Goal: Information Seeking & Learning: Learn about a topic

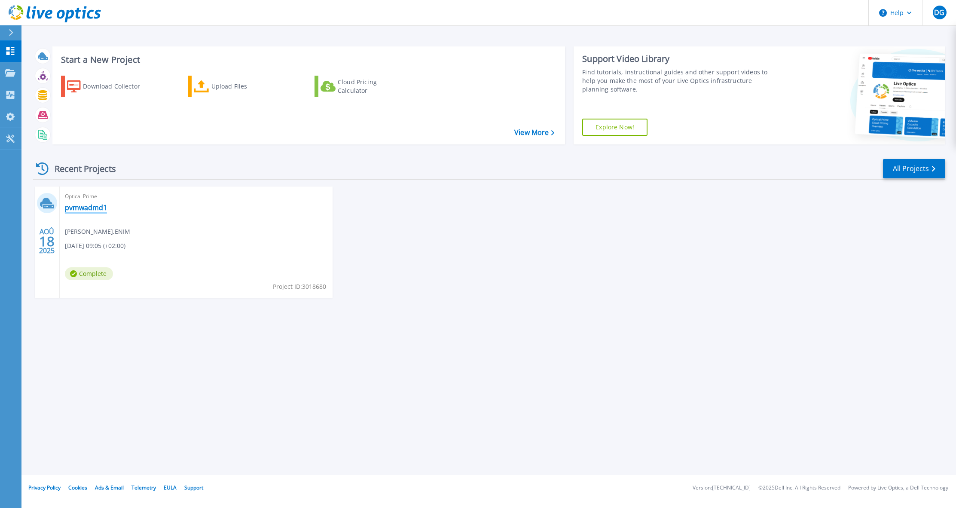
click at [100, 208] on link "pvmwadmd1" at bounding box center [86, 207] width 42 height 9
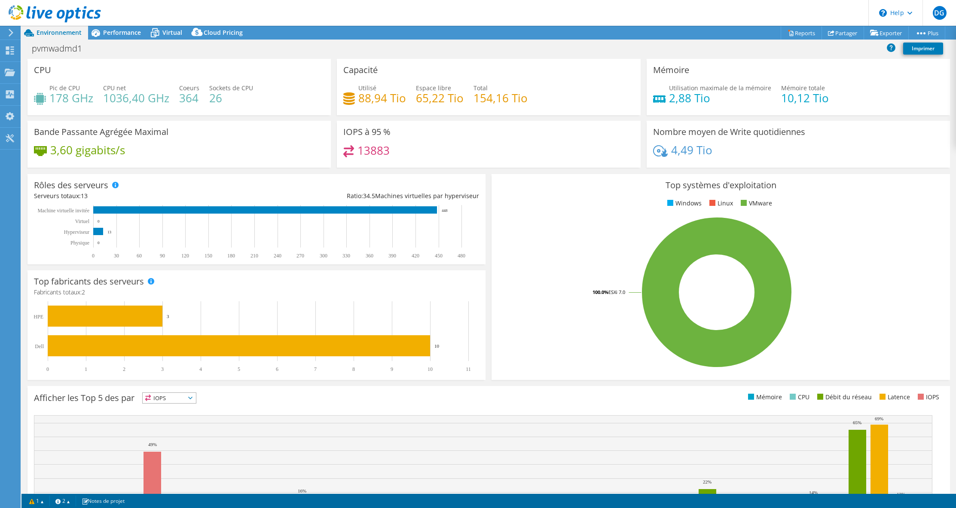
select select "USD"
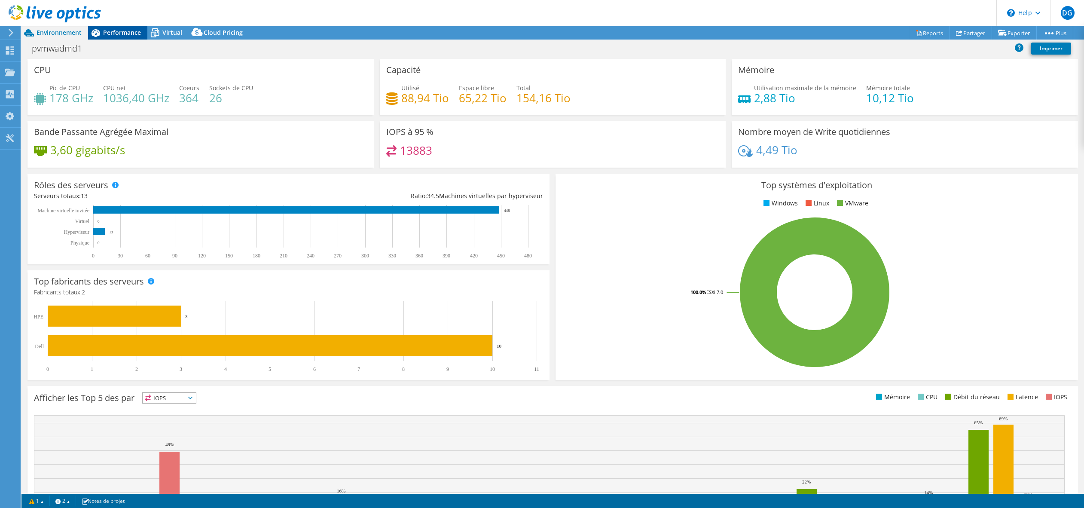
click at [122, 37] on div "Performance" at bounding box center [117, 33] width 59 height 14
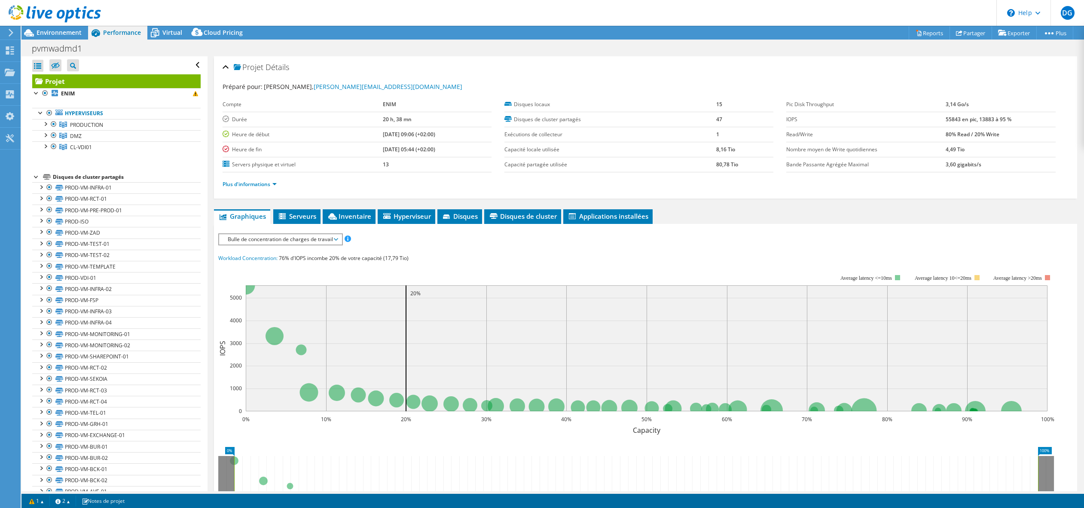
click at [276, 180] on li "Plus d'informations" at bounding box center [252, 184] width 59 height 9
click at [275, 183] on link "Plus d'informations" at bounding box center [250, 183] width 54 height 7
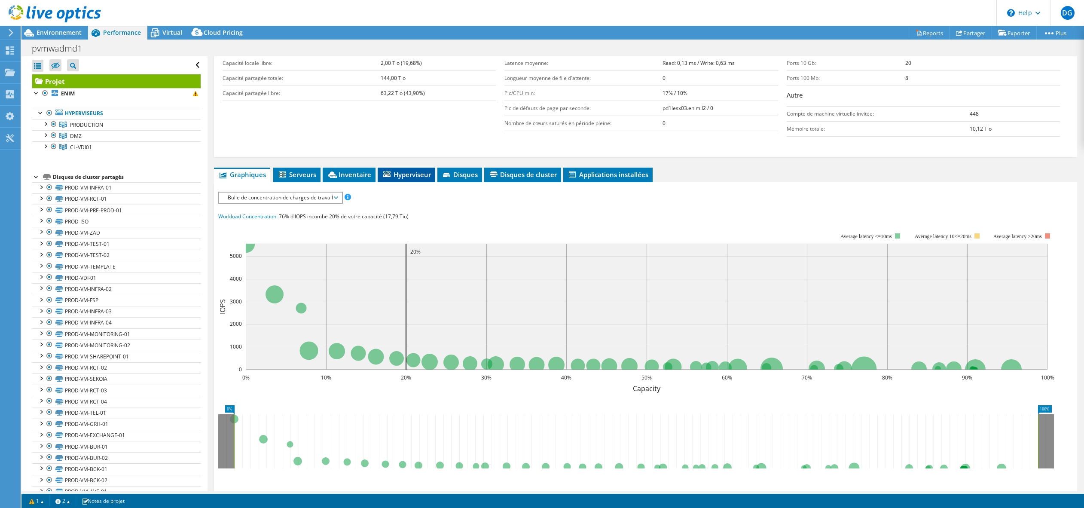
click at [385, 177] on icon at bounding box center [386, 174] width 7 height 6
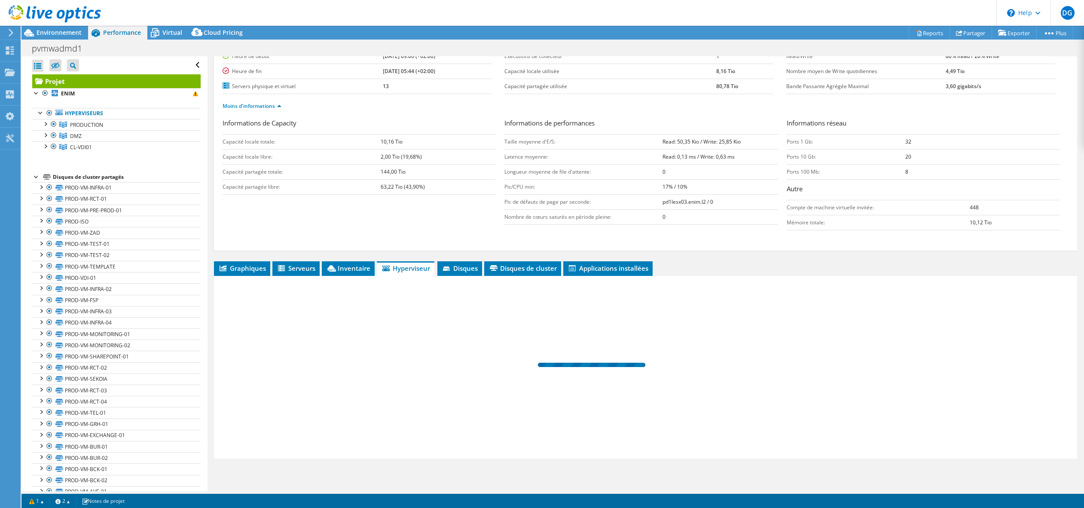
scroll to position [78, 0]
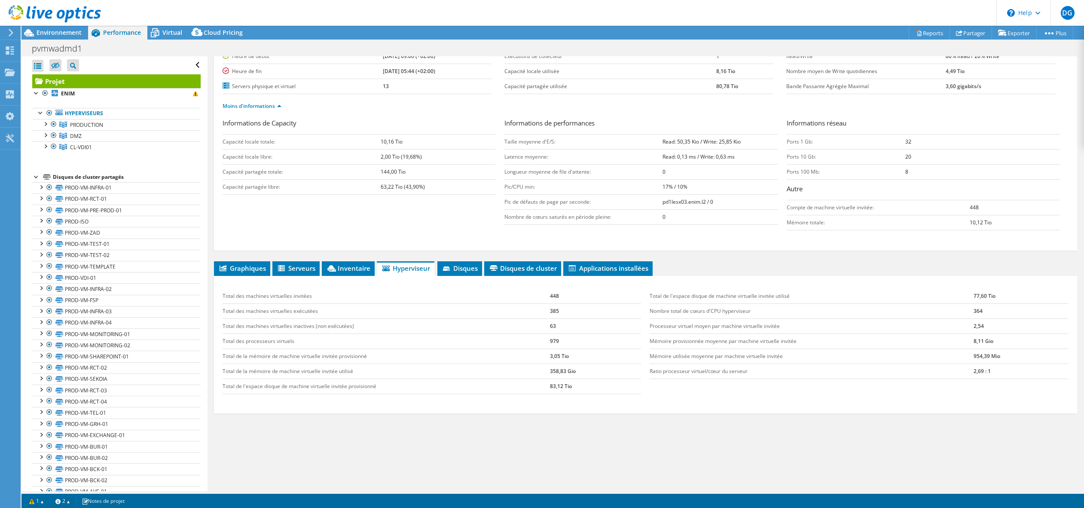
click at [554, 341] on td "979" at bounding box center [596, 340] width 92 height 15
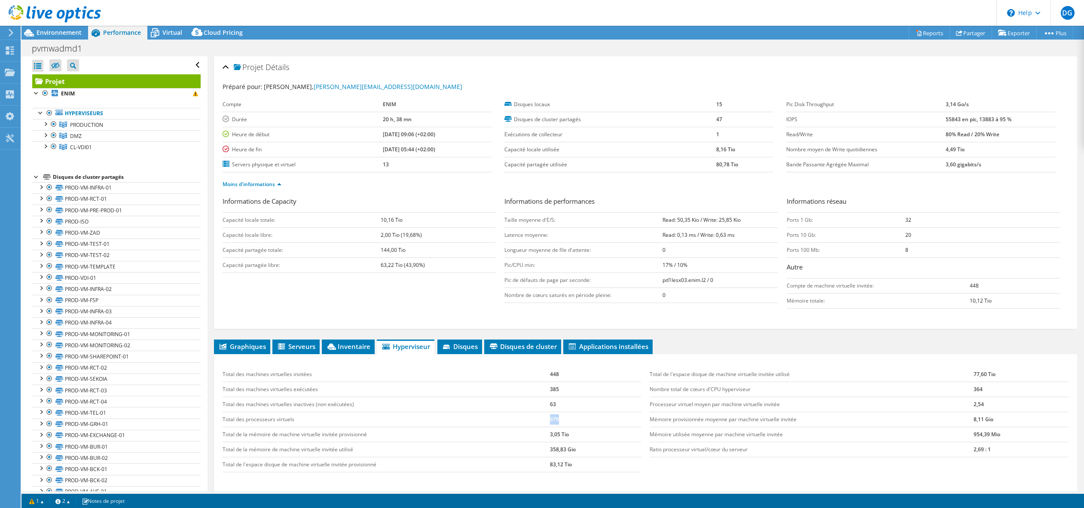
scroll to position [43, 0]
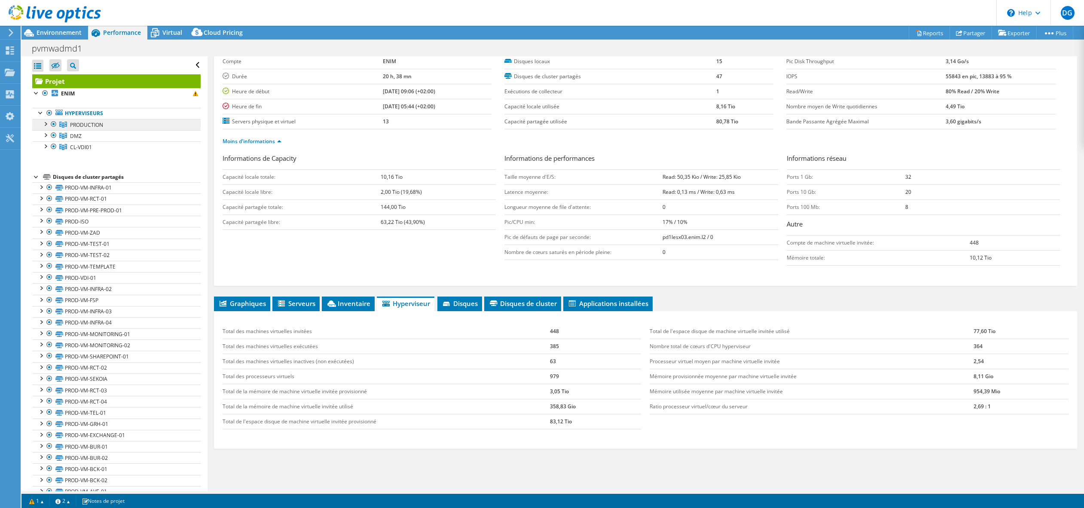
click at [83, 124] on span "PRODUCTION" at bounding box center [86, 124] width 33 height 7
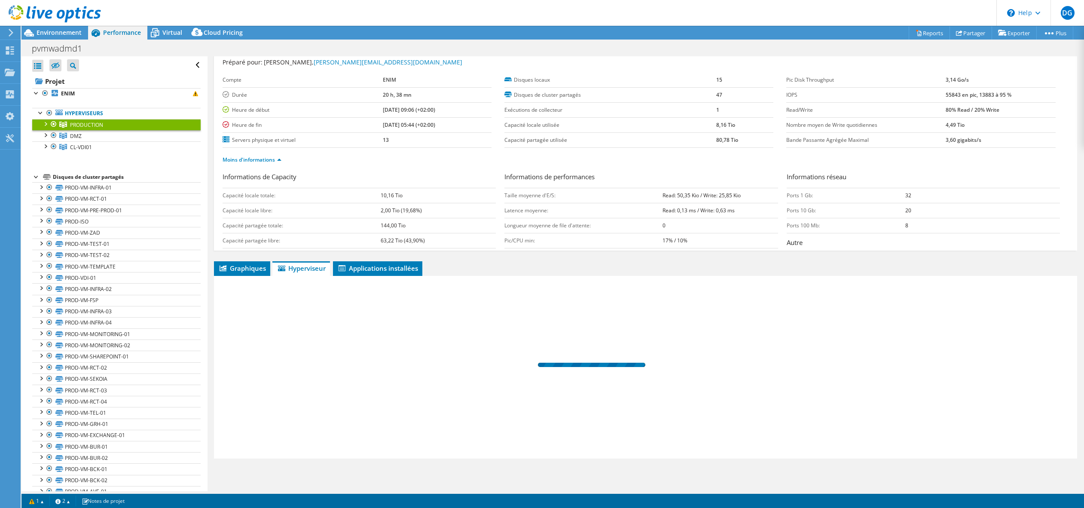
scroll to position [0, 0]
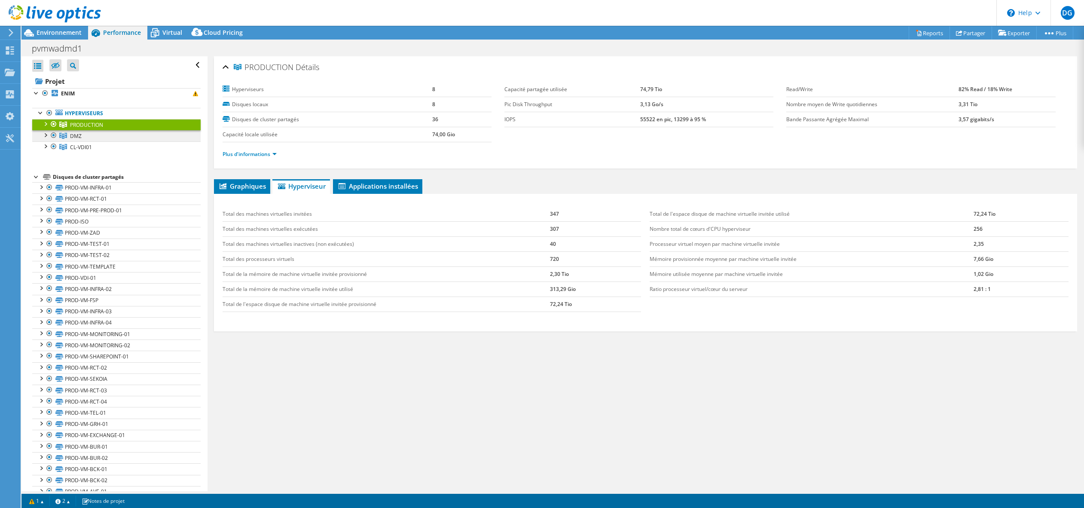
click at [80, 128] on span "DMZ" at bounding box center [86, 124] width 33 height 7
click at [125, 126] on link "PRODUCTION" at bounding box center [116, 124] width 168 height 11
click at [125, 130] on link "DMZ" at bounding box center [116, 124] width 168 height 11
click at [123, 125] on link "PRODUCTION" at bounding box center [116, 124] width 168 height 11
click at [495, 352] on div "Graphiques Serveurs Inventaire Hyperviseur Disques Disques de cluster 0%" at bounding box center [645, 286] width 863 height 215
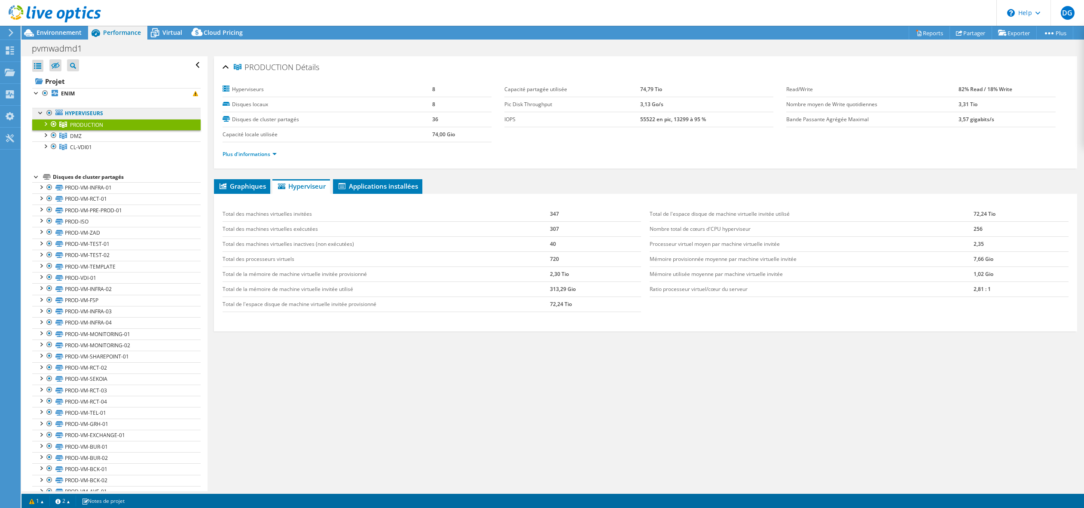
click at [86, 116] on link "Hyperviseurs" at bounding box center [116, 113] width 168 height 11
click at [64, 95] on b "ENIM" at bounding box center [68, 93] width 14 height 7
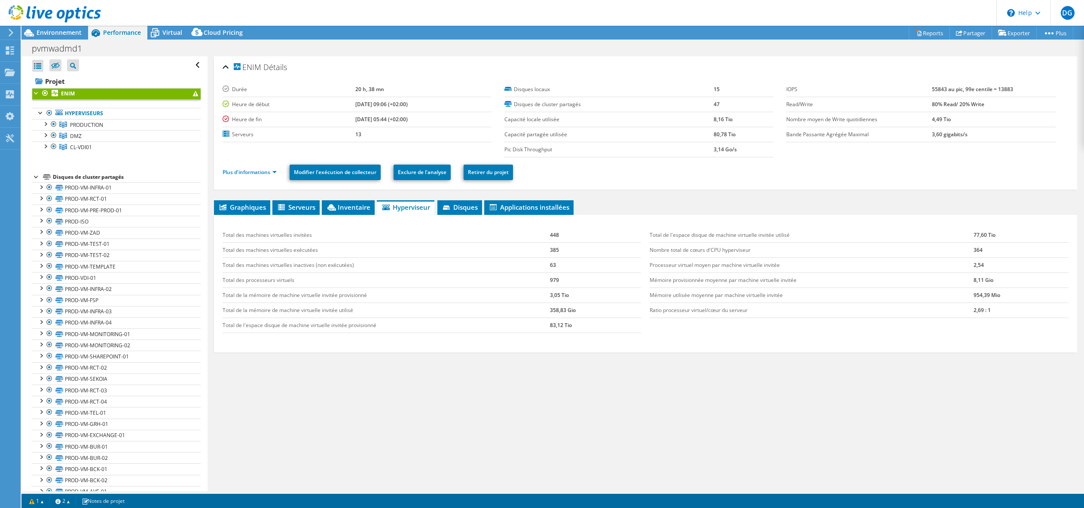
click at [956, 251] on td "364" at bounding box center [1021, 249] width 95 height 15
click at [891, 208] on ul "Graphiques Serveurs Inventaire Hyperviseur Disques Disques de cluster Applicati…" at bounding box center [645, 207] width 863 height 15
click at [427, 447] on div "ENIM Détails Durée 20 h, 38 mn Heure de début 08/18/2025, 09:06 (+02:00) Heure …" at bounding box center [646, 273] width 876 height 435
click at [88, 130] on link "DMZ" at bounding box center [116, 124] width 168 height 11
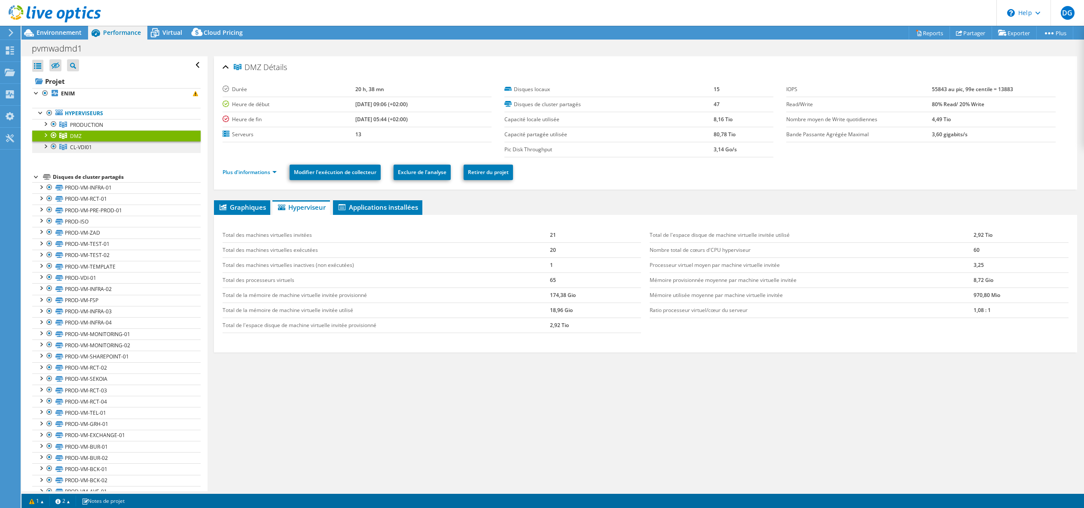
click at [90, 128] on span "CL-VDI01" at bounding box center [86, 124] width 33 height 7
